Goal: Unclear

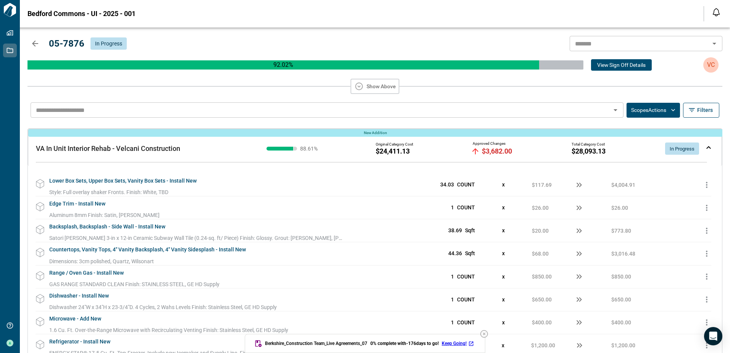
scroll to position [1001, 0]
